Goal: Task Accomplishment & Management: Use online tool/utility

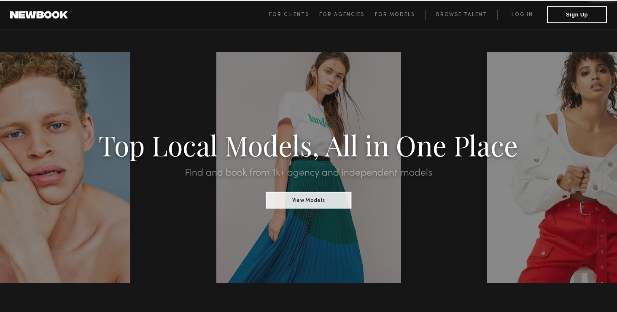
click at [526, 16] on link "Log in" at bounding box center [522, 15] width 50 height 10
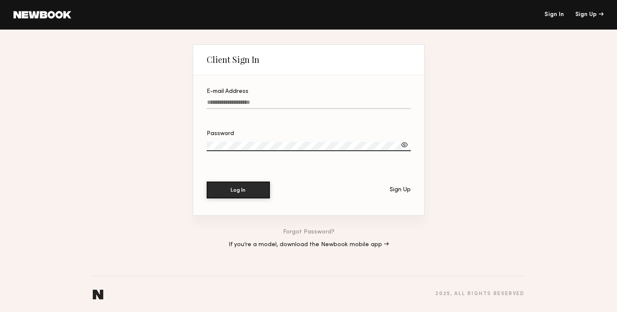
click at [278, 105] on input "E-mail Address" at bounding box center [309, 104] width 204 height 10
type input "**********"
click at [242, 191] on button "Log In" at bounding box center [238, 189] width 63 height 17
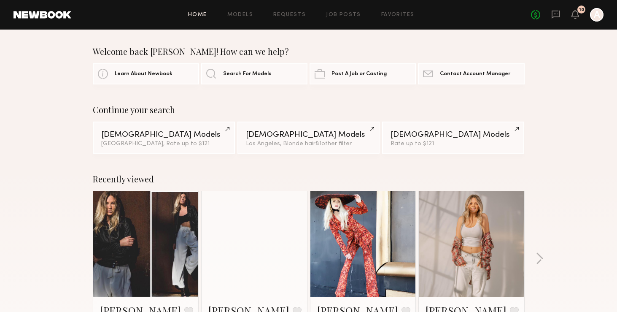
click at [226, 108] on div "Continue your search" at bounding box center [309, 110] width 432 height 10
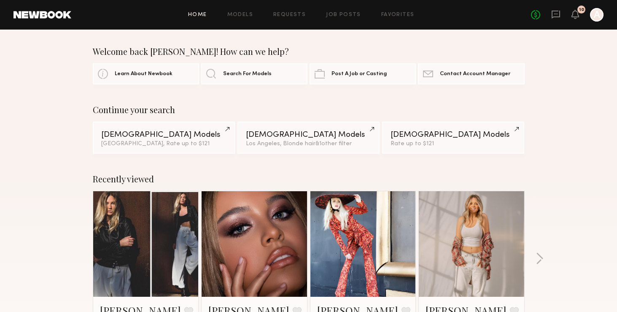
click at [39, 179] on div "Recently viewed [PERSON_NAME] Favorite [GEOGRAPHIC_DATA], [GEOGRAPHIC_DATA] [PE…" at bounding box center [308, 263] width 617 height 198
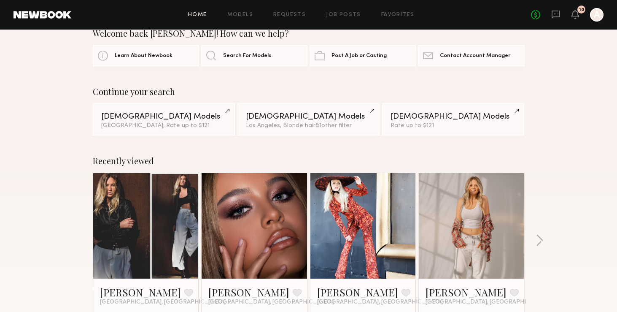
click at [243, 10] on div "Home Models Requests Job Posts Favorites Sign Out No fees up to $5,000 10 A" at bounding box center [337, 14] width 532 height 13
click at [240, 19] on div "Home Models Requests Job Posts Favorites Sign Out No fees up to $5,000 10 A" at bounding box center [337, 14] width 532 height 13
click at [242, 14] on link "Models" at bounding box center [240, 14] width 26 height 5
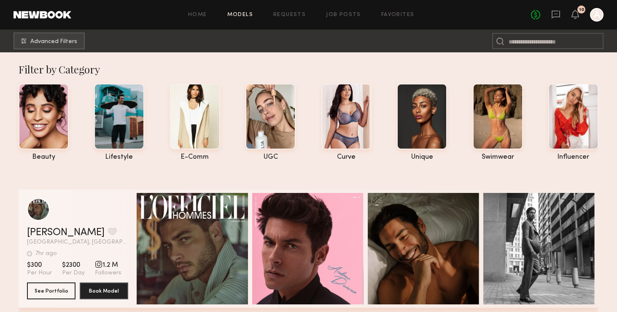
click at [198, 13] on link "Home" at bounding box center [197, 14] width 19 height 5
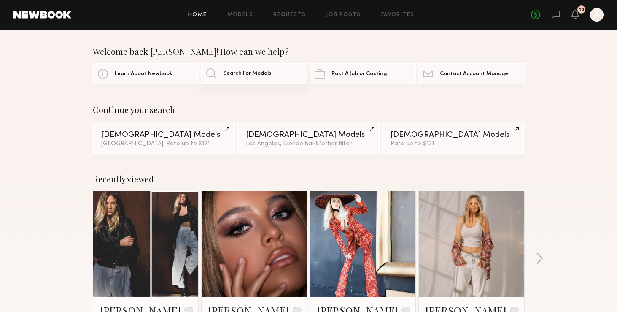
click at [222, 73] on link "Search For Models" at bounding box center [254, 73] width 106 height 21
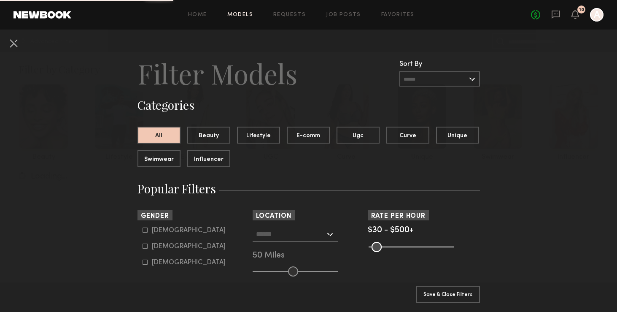
click at [154, 232] on div "[DEMOGRAPHIC_DATA]" at bounding box center [189, 230] width 74 height 5
type input "*"
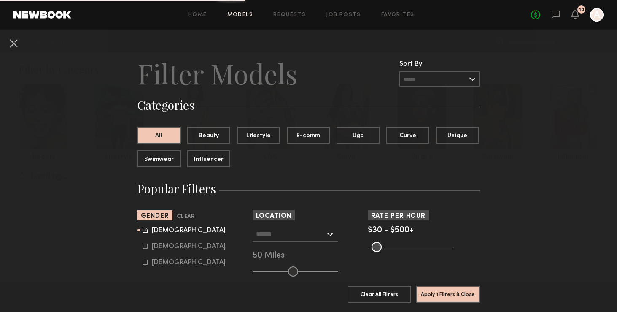
click at [310, 233] on input "text" at bounding box center [290, 233] width 69 height 14
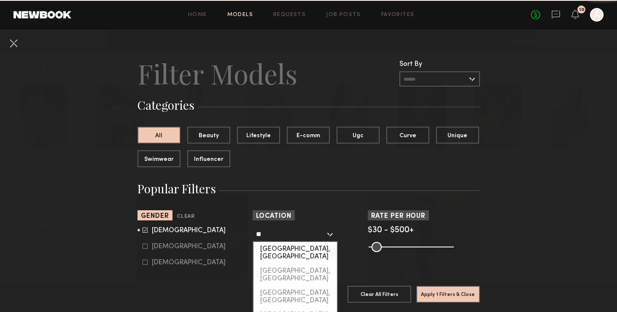
click at [298, 250] on div "[GEOGRAPHIC_DATA], [GEOGRAPHIC_DATA]" at bounding box center [294, 253] width 83 height 22
type input "**********"
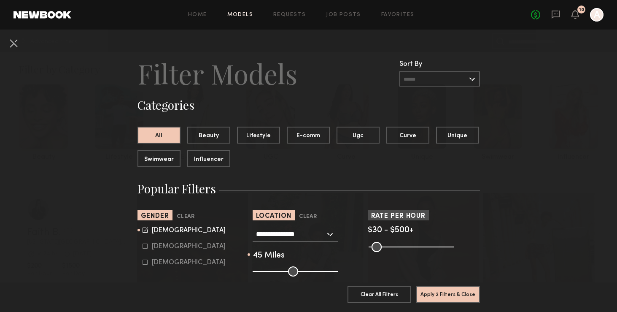
click at [289, 271] on input "range" at bounding box center [295, 271] width 85 height 10
type input "**"
click at [292, 270] on input "range" at bounding box center [295, 271] width 85 height 10
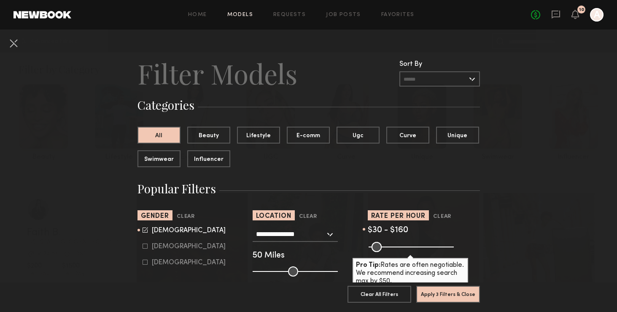
drag, startPoint x: 449, startPoint y: 247, endPoint x: 395, endPoint y: 245, distance: 54.0
type input "***"
click at [395, 245] on input "range" at bounding box center [410, 247] width 85 height 10
click at [435, 294] on button "Apply 3 Filters & Close" at bounding box center [448, 293] width 64 height 17
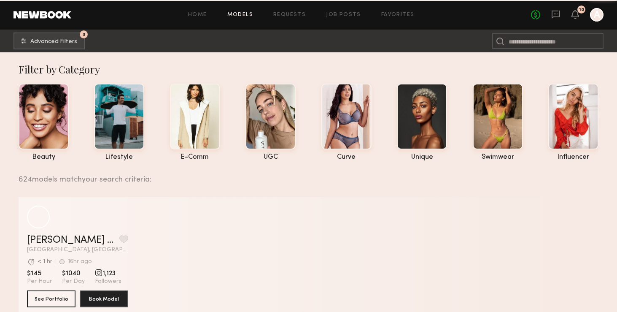
click at [361, 174] on div "624 models match your search criteria:" at bounding box center [305, 175] width 573 height 18
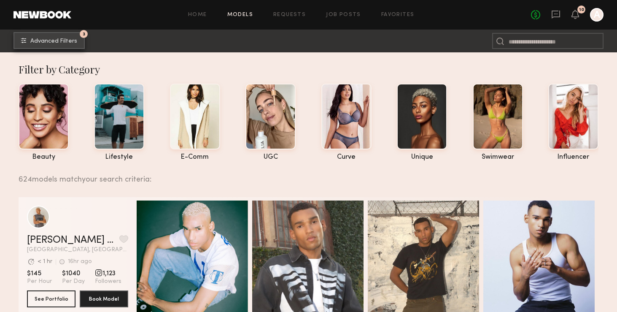
click at [62, 43] on span "Advanced Filters" at bounding box center [53, 41] width 47 height 6
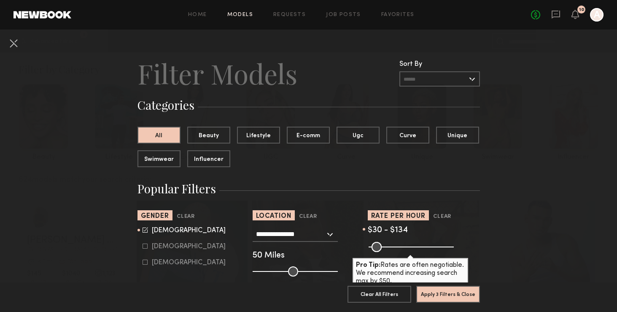
drag, startPoint x: 395, startPoint y: 245, endPoint x: 390, endPoint y: 245, distance: 5.1
click at [390, 245] on input "range" at bounding box center [410, 247] width 85 height 10
type input "***"
click at [389, 245] on input "range" at bounding box center [410, 247] width 85 height 10
click at [440, 293] on button "Apply 3 Filters & Close" at bounding box center [448, 293] width 64 height 17
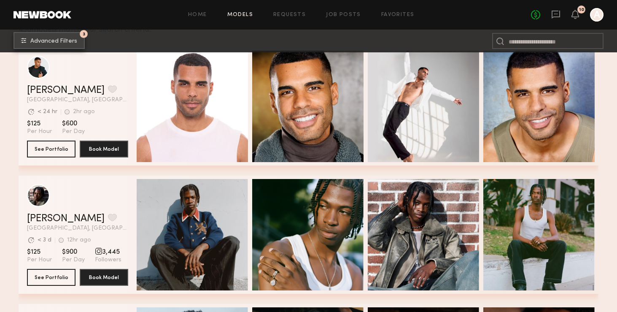
scroll to position [151, 0]
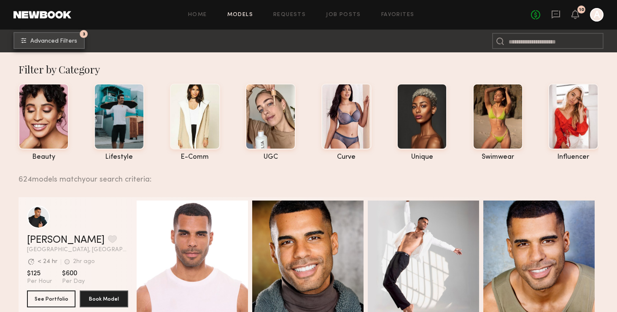
click at [65, 41] on span "Advanced Filters" at bounding box center [53, 41] width 47 height 6
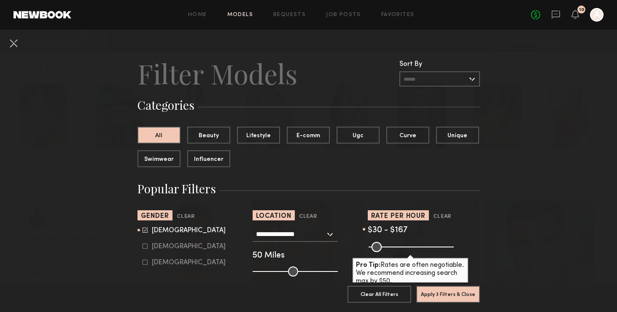
type input "***"
click at [395, 244] on input "range" at bounding box center [410, 247] width 85 height 10
click at [438, 293] on button "Apply 3 Filters & Close" at bounding box center [448, 293] width 64 height 17
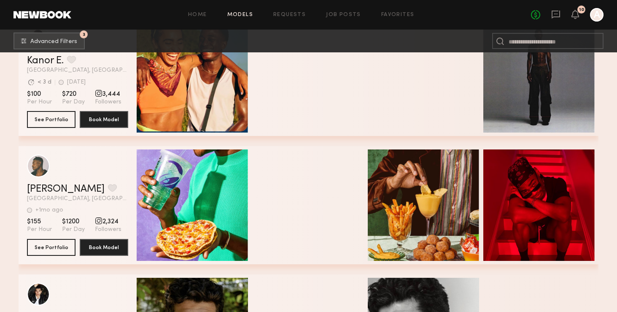
scroll to position [11348, 0]
